Goal: Navigation & Orientation: Find specific page/section

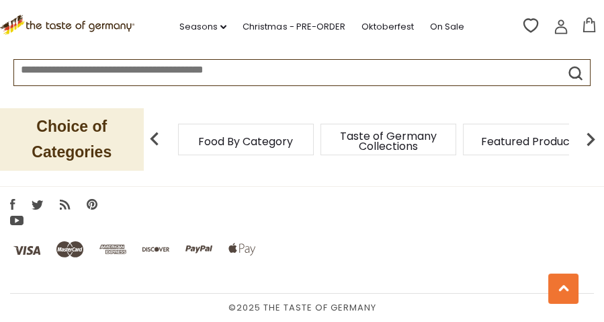
click at [352, 148] on span "Taste of Germany Collections" at bounding box center [387, 141] width 107 height 20
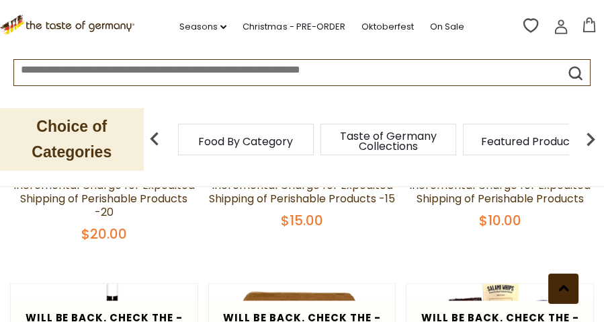
scroll to position [1621, 0]
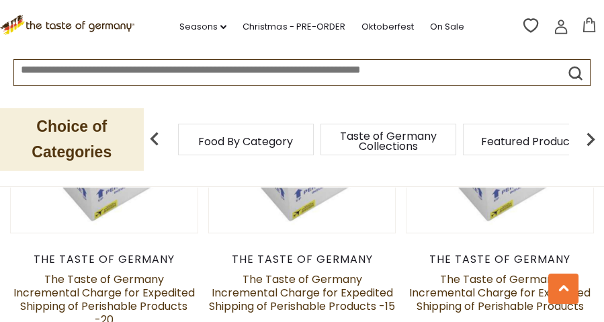
click at [242, 146] on span "Food By Category" at bounding box center [245, 141] width 95 height 10
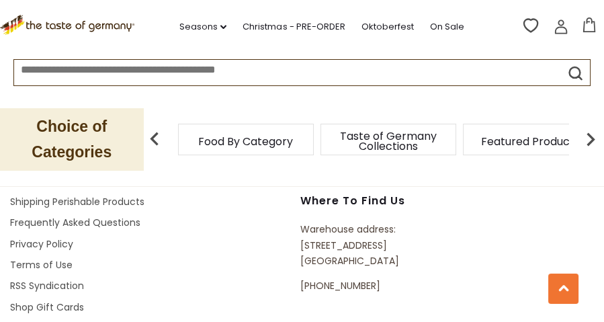
scroll to position [5098, 0]
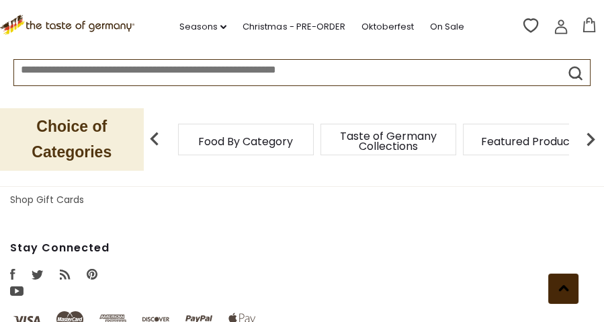
click at [569, 286] on button at bounding box center [563, 288] width 30 height 30
